Goal: Information Seeking & Learning: Learn about a topic

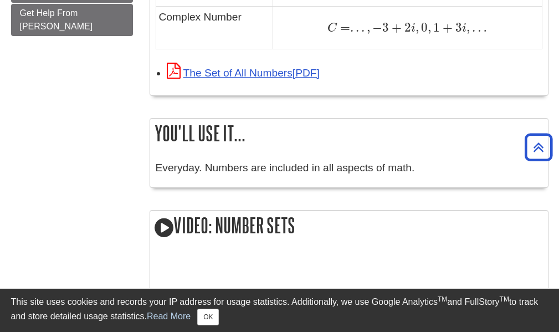
scroll to position [1052, 0]
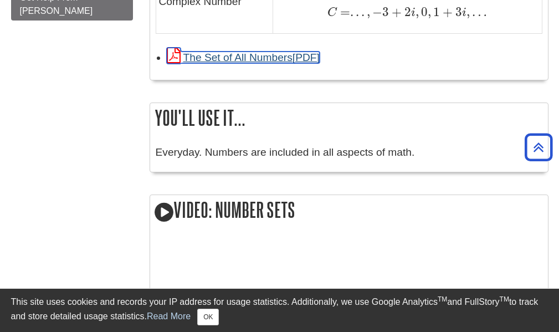
click at [268, 54] on link "The Set of All Numbers" at bounding box center [243, 57] width 153 height 12
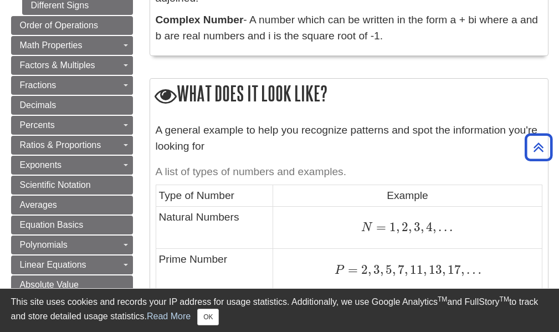
scroll to position [498, 0]
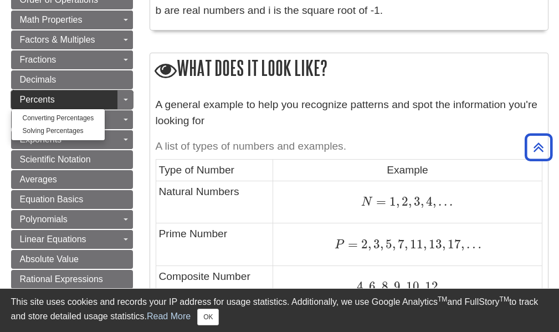
click at [92, 90] on link "Percents" at bounding box center [72, 99] width 122 height 19
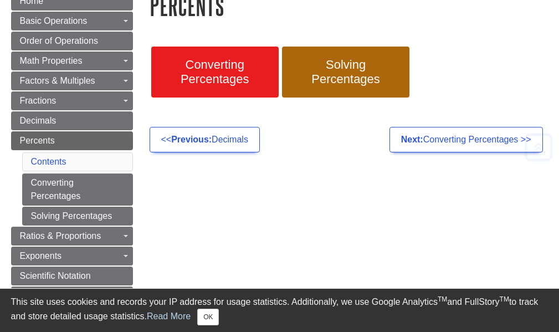
scroll to position [166, 0]
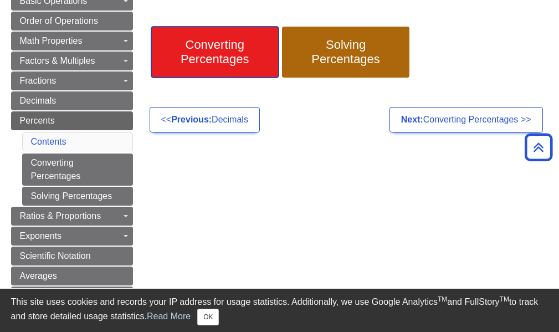
click at [199, 49] on span "Converting Percentages" at bounding box center [214, 52] width 111 height 29
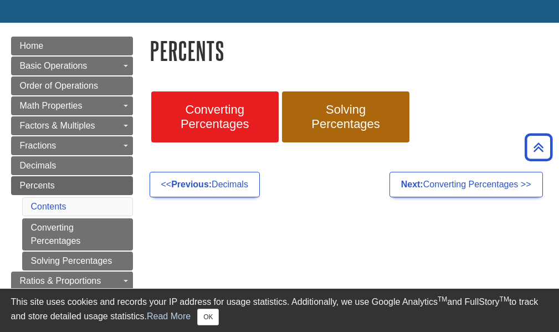
scroll to position [0, 0]
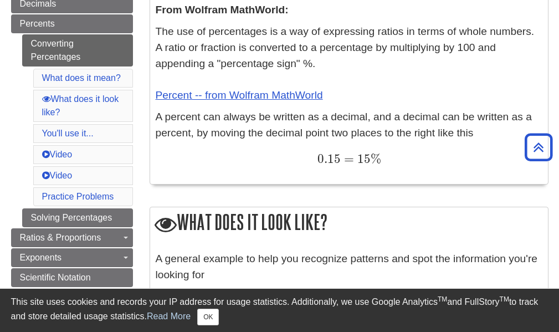
scroll to position [8, 0]
